Goal: Browse casually: Explore the website without a specific task or goal

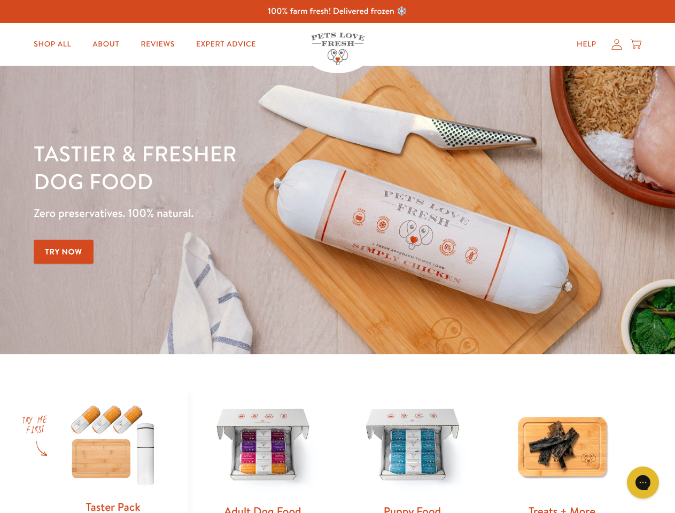
click at [337, 256] on div "Tastier & fresher dog food Zero preservatives. 100% natural. Try Now" at bounding box center [236, 209] width 405 height 141
click at [642, 482] on icon "Open gorgias live chat" at bounding box center [642, 482] width 10 height 10
